Goal: Find specific page/section: Find specific page/section

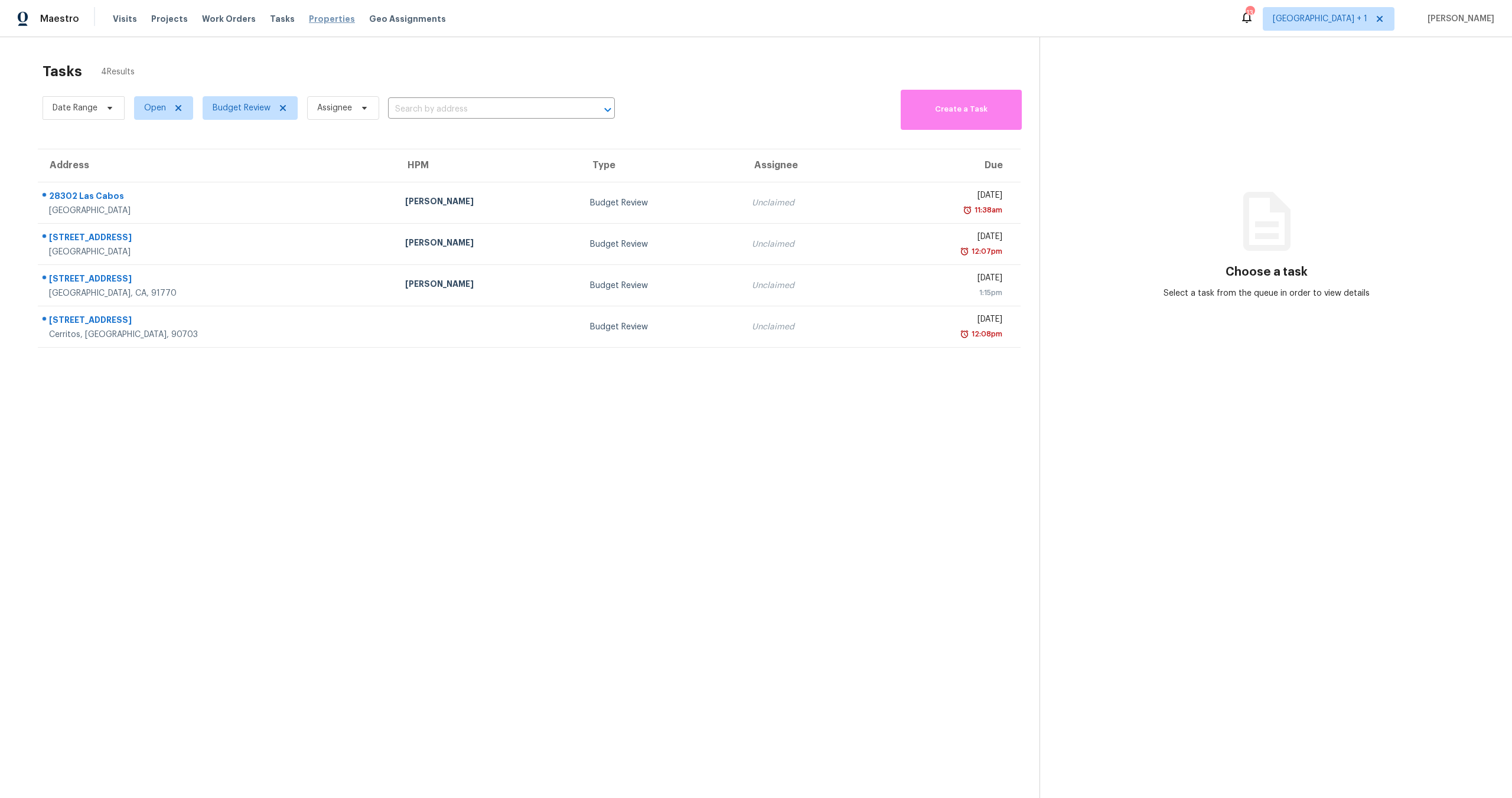
click at [317, 20] on span "Properties" at bounding box center [332, 19] width 46 height 12
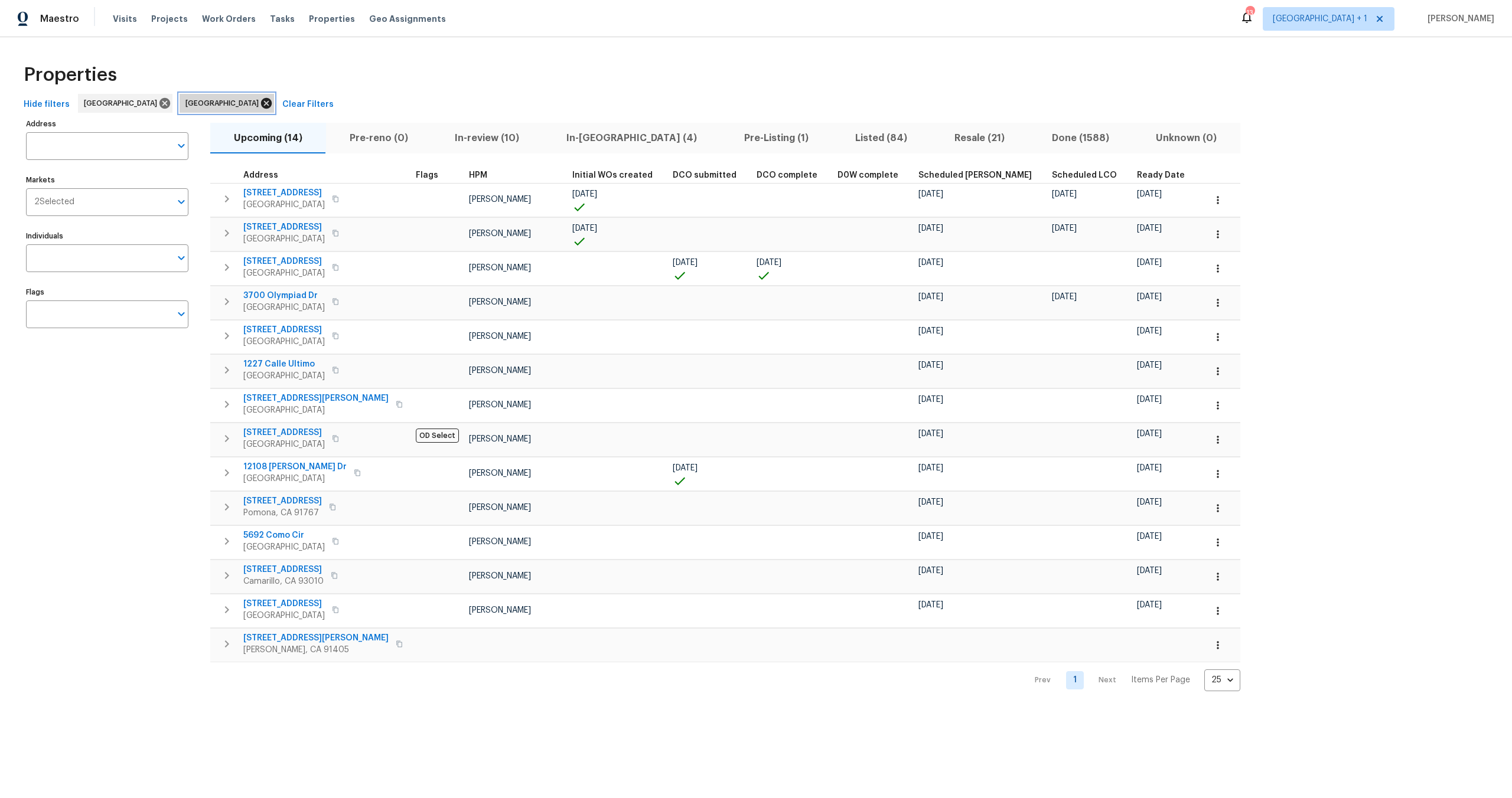
click at [261, 105] on icon at bounding box center [266, 103] width 11 height 11
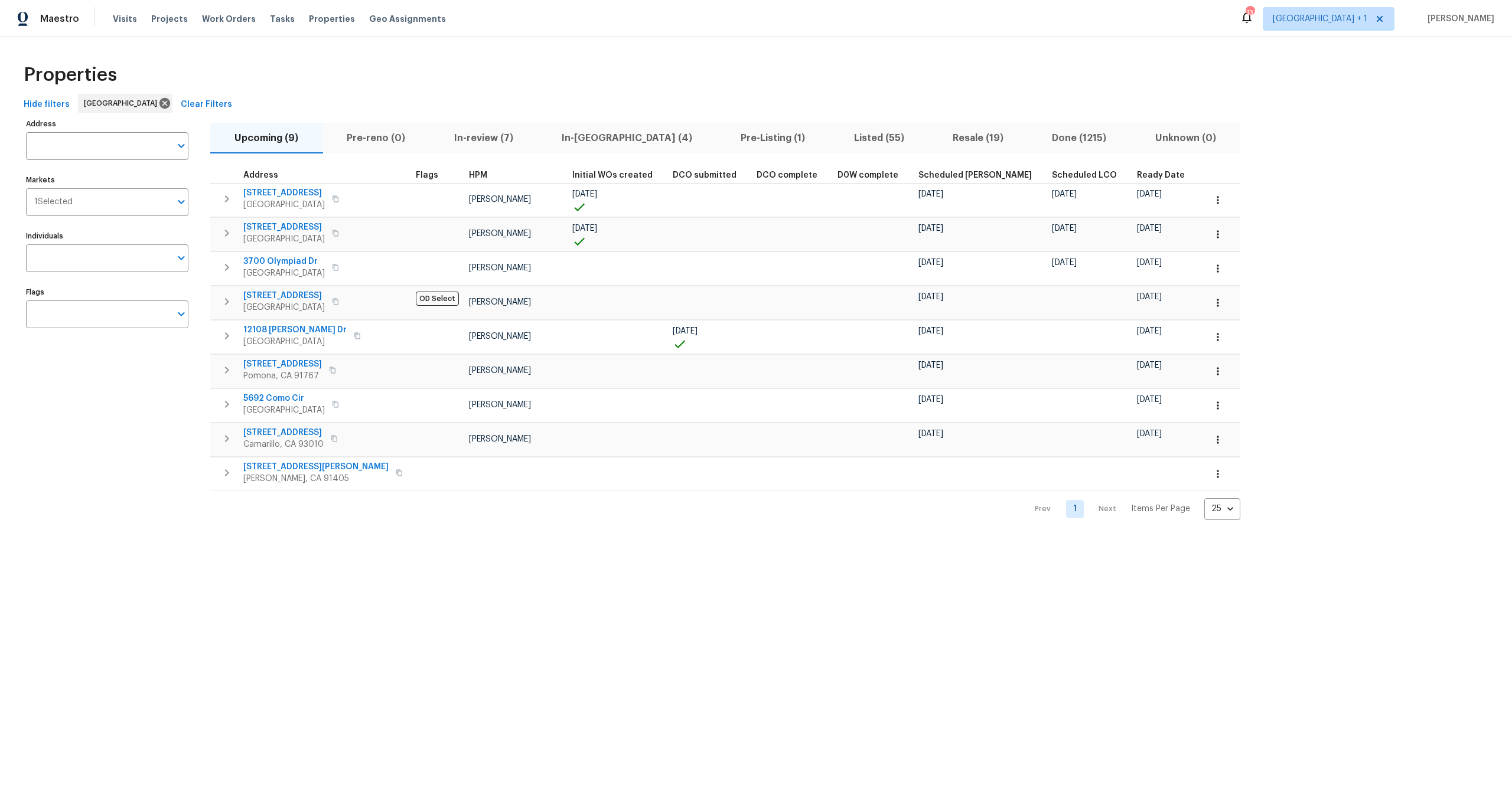
click at [921, 174] on span "Scheduled [PERSON_NAME]" at bounding box center [975, 175] width 113 height 8
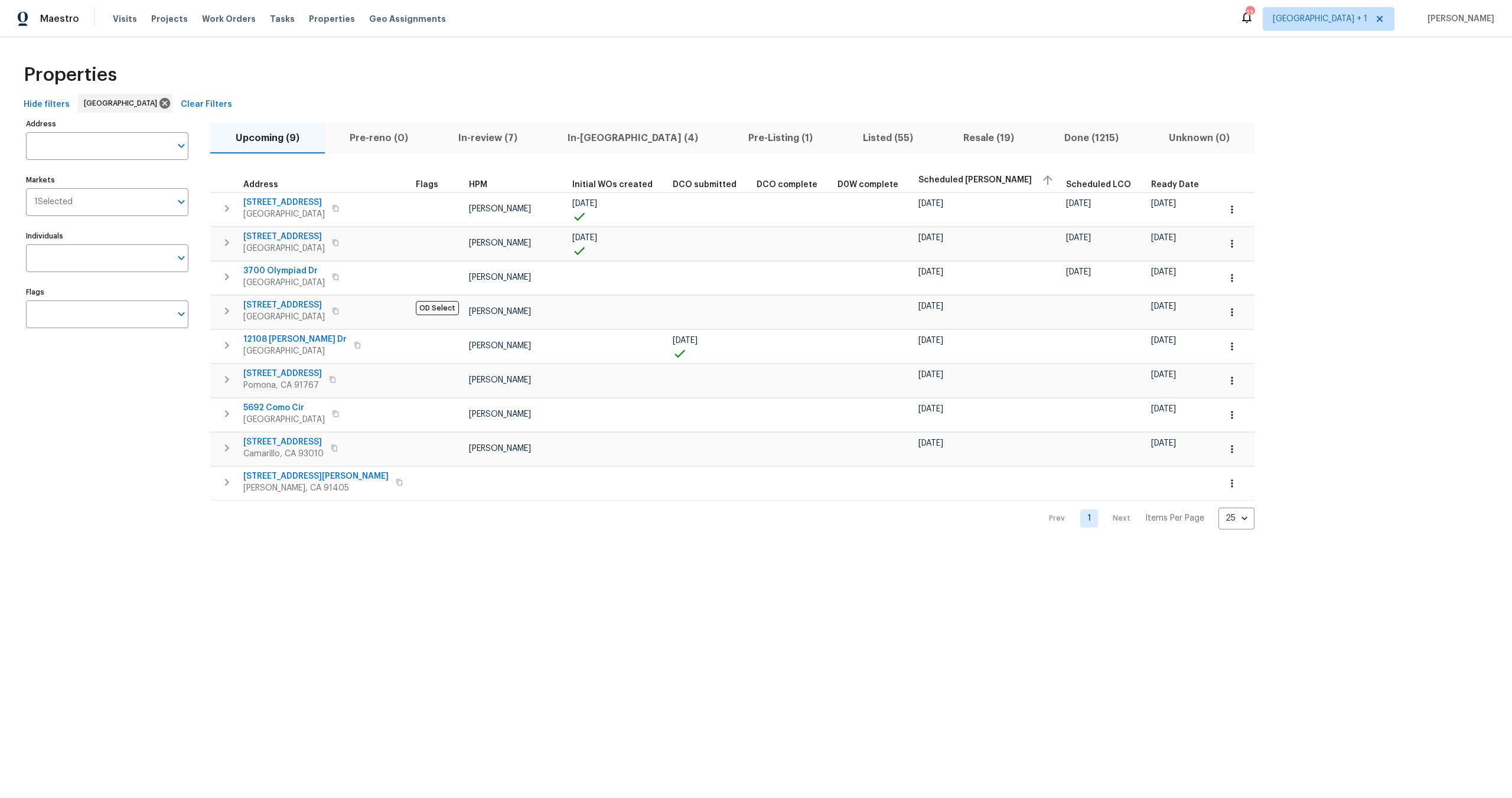
click at [320, 69] on div "Properties" at bounding box center [756, 75] width 1474 height 38
click at [655, 77] on div "Properties" at bounding box center [756, 75] width 1474 height 38
click at [1318, 197] on div "Address Address Markets 1 Selected Markets Individuals Individuals Flags Flags …" at bounding box center [756, 323] width 1474 height 414
